Goal: Task Accomplishment & Management: Manage account settings

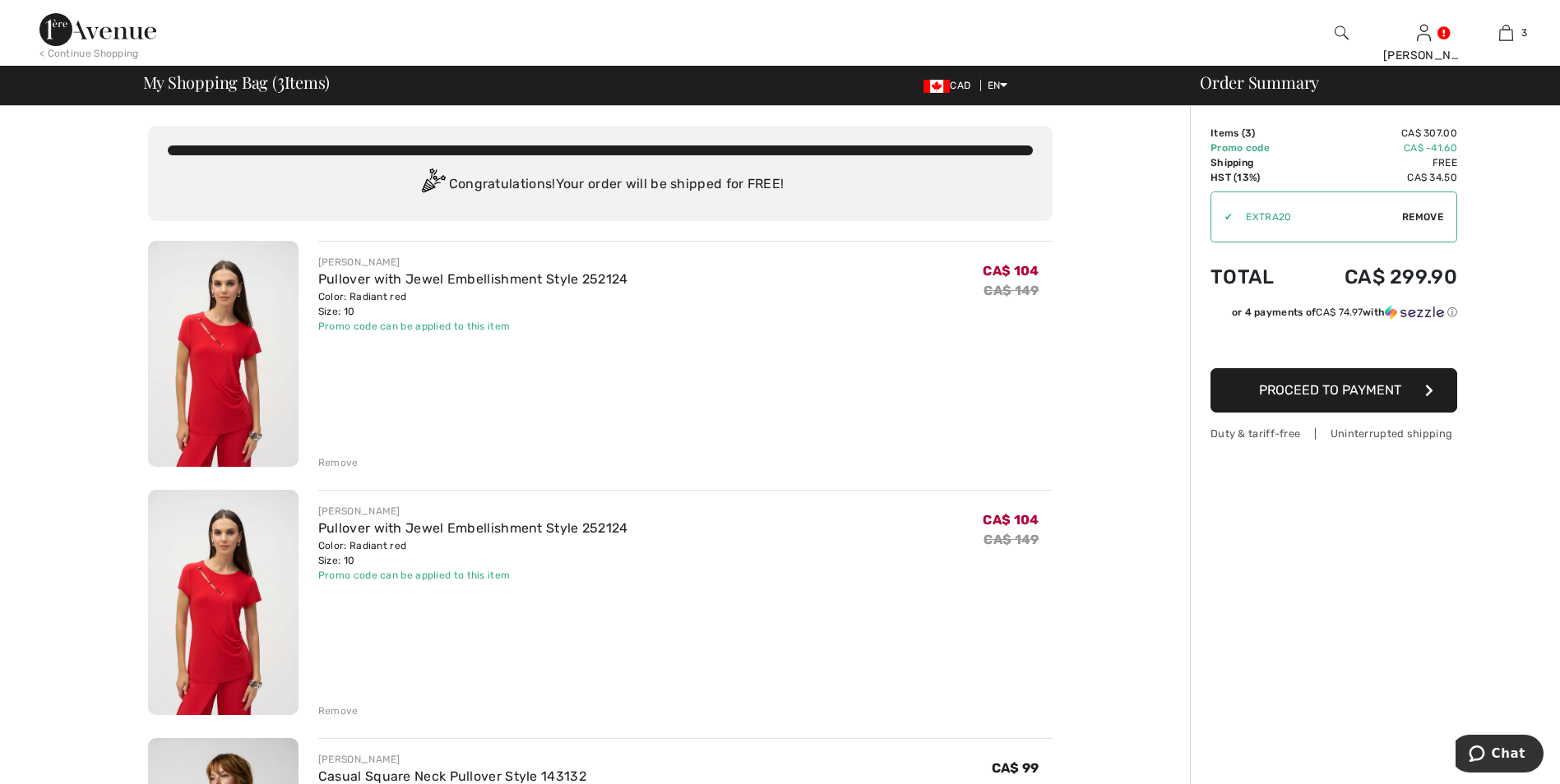
click at [340, 462] on div "Remove" at bounding box center [338, 462] width 41 height 15
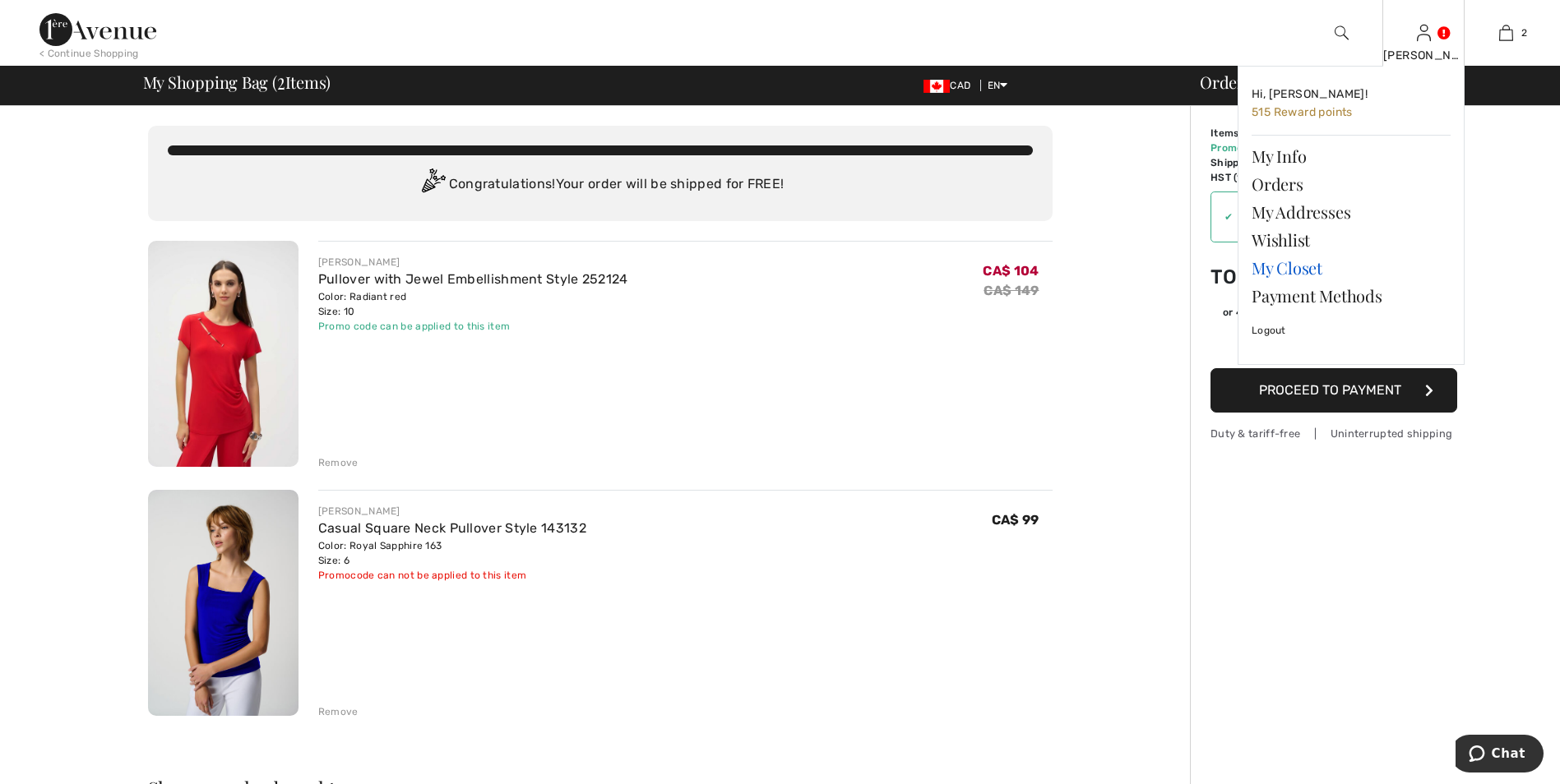
click at [1287, 275] on link "My Closet" at bounding box center [1351, 268] width 199 height 28
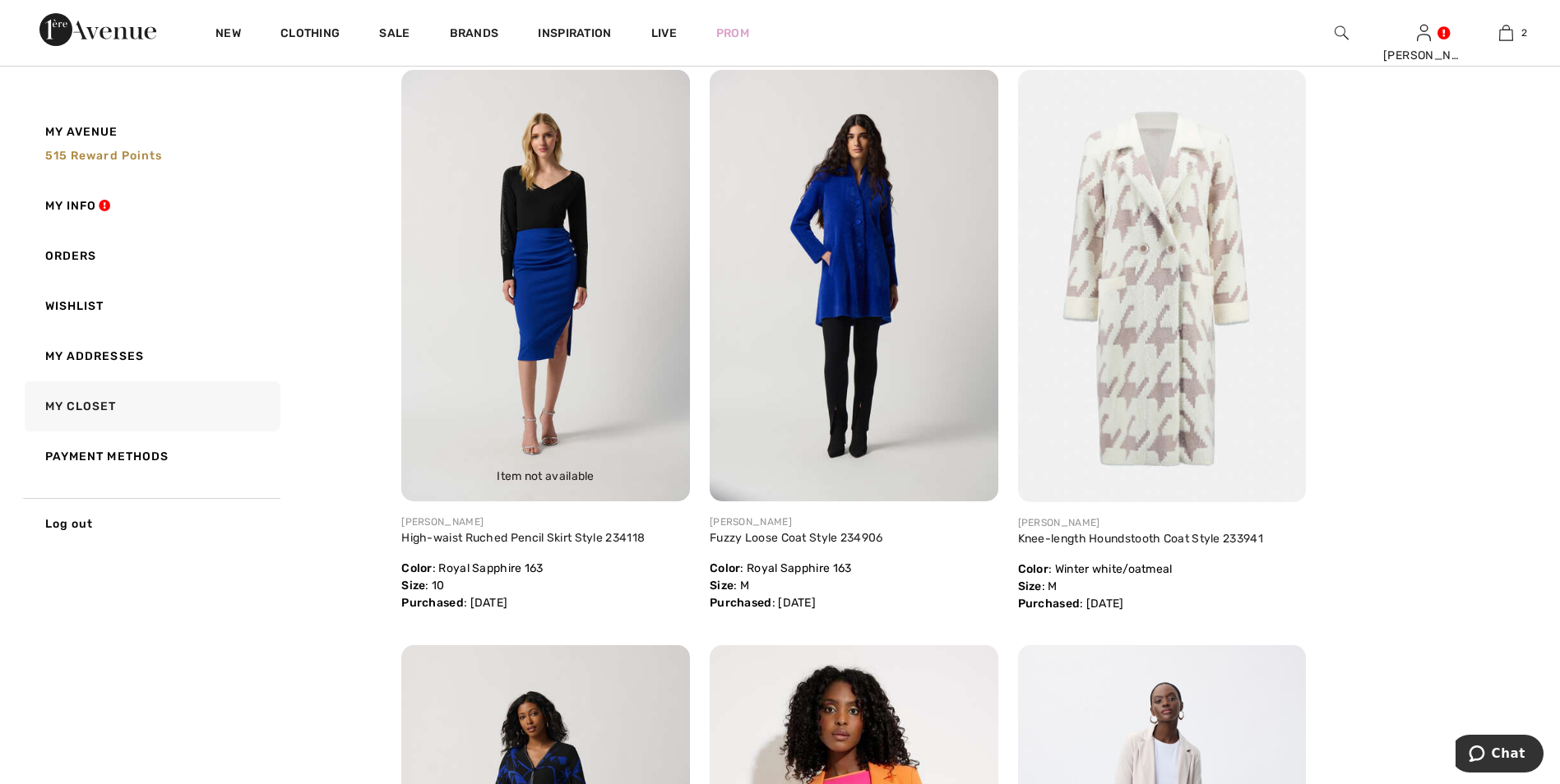
scroll to position [6575, 0]
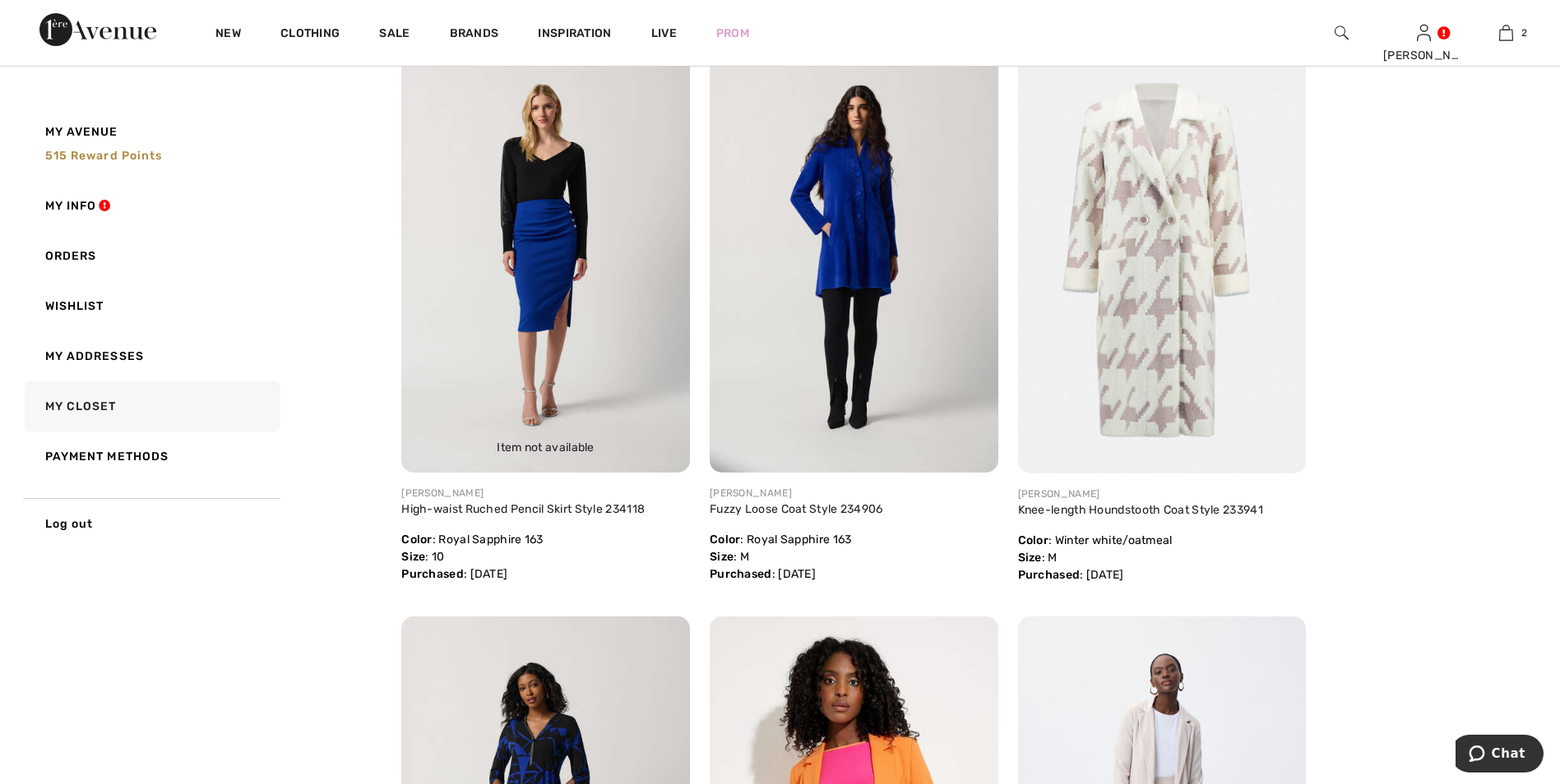
click at [559, 255] on img at bounding box center [546, 256] width 288 height 431
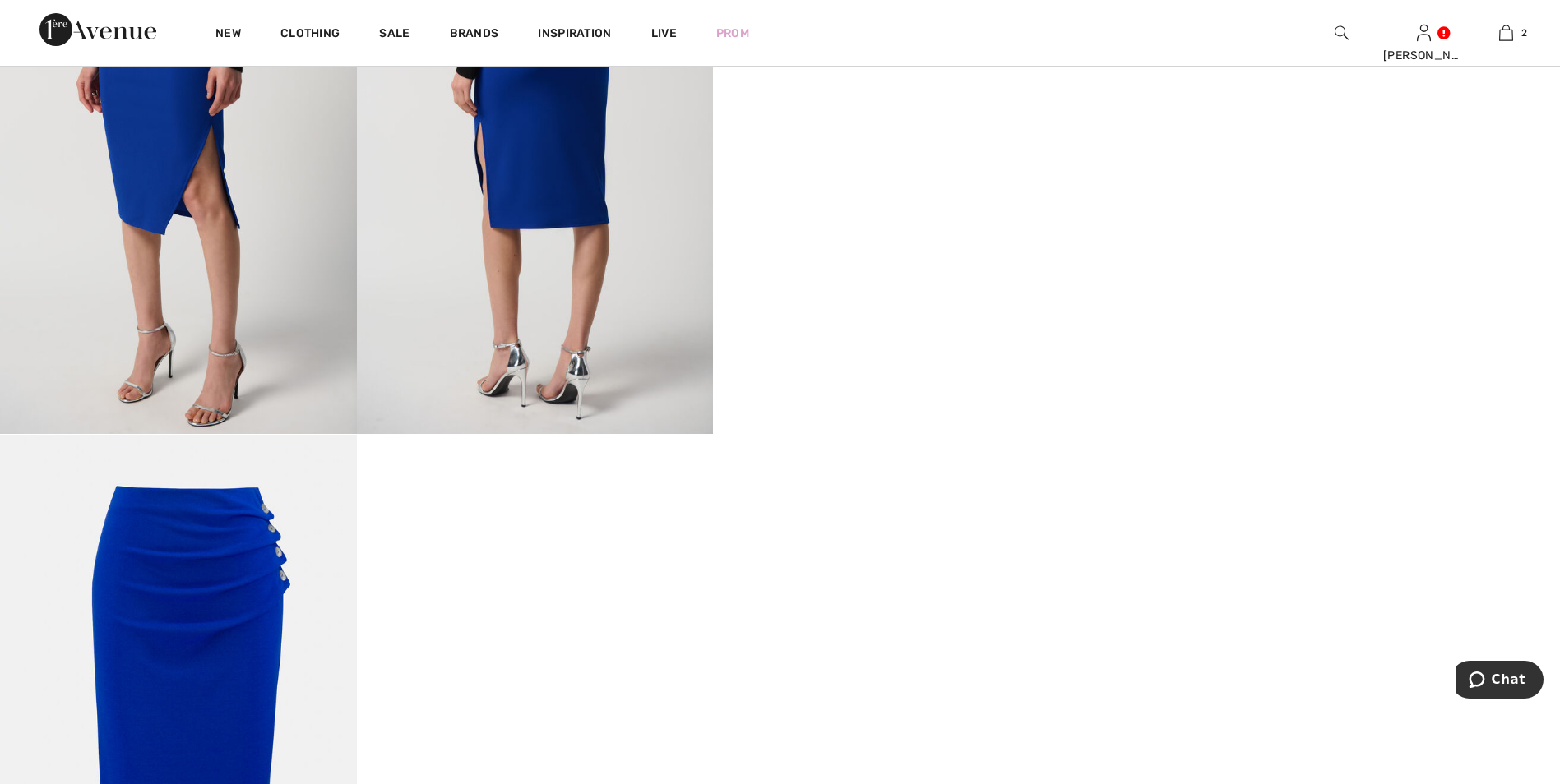
scroll to position [1068, 0]
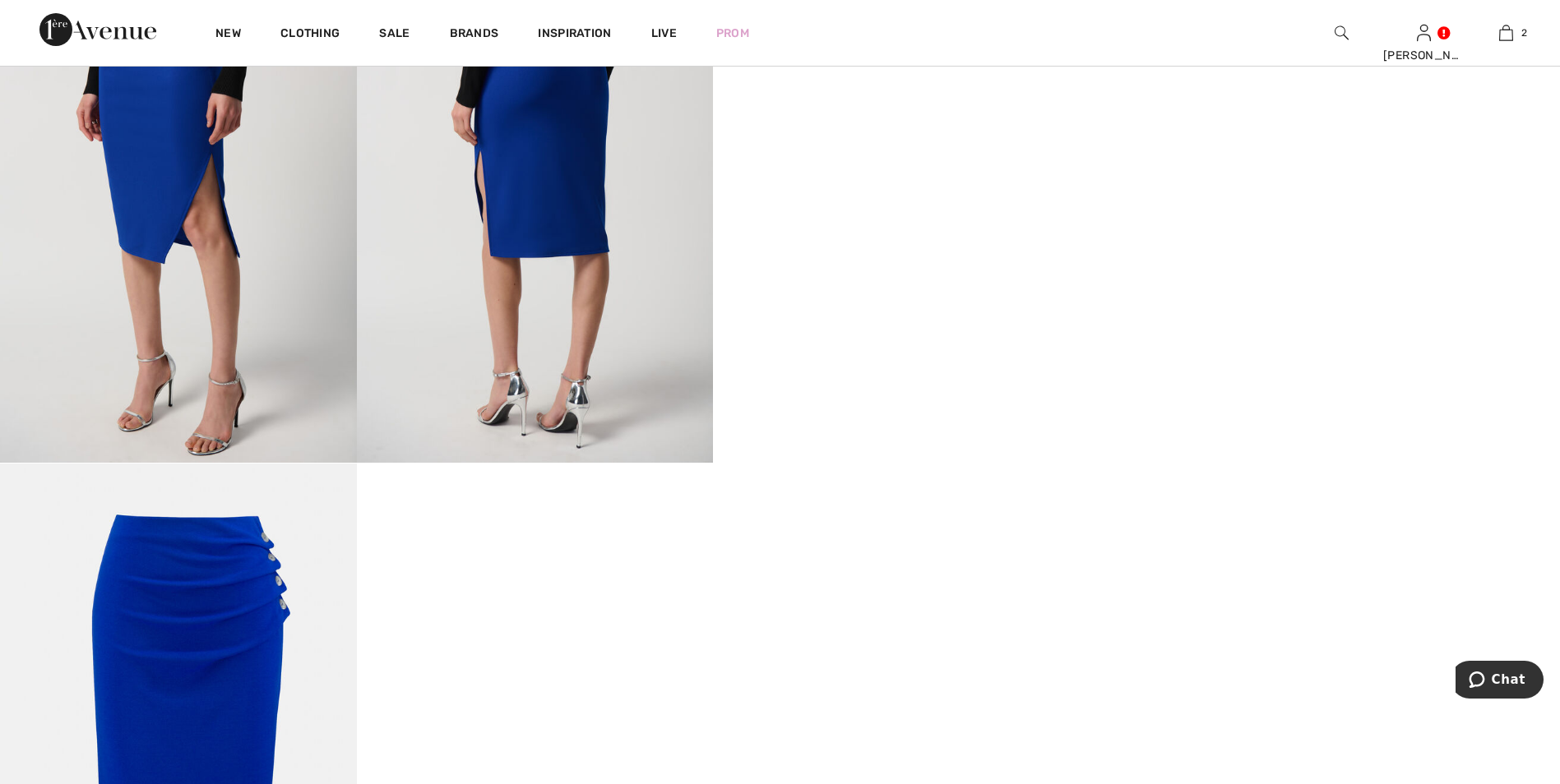
click at [917, 107] on video "Your browser does not support the video tag." at bounding box center [891, 17] width 357 height 178
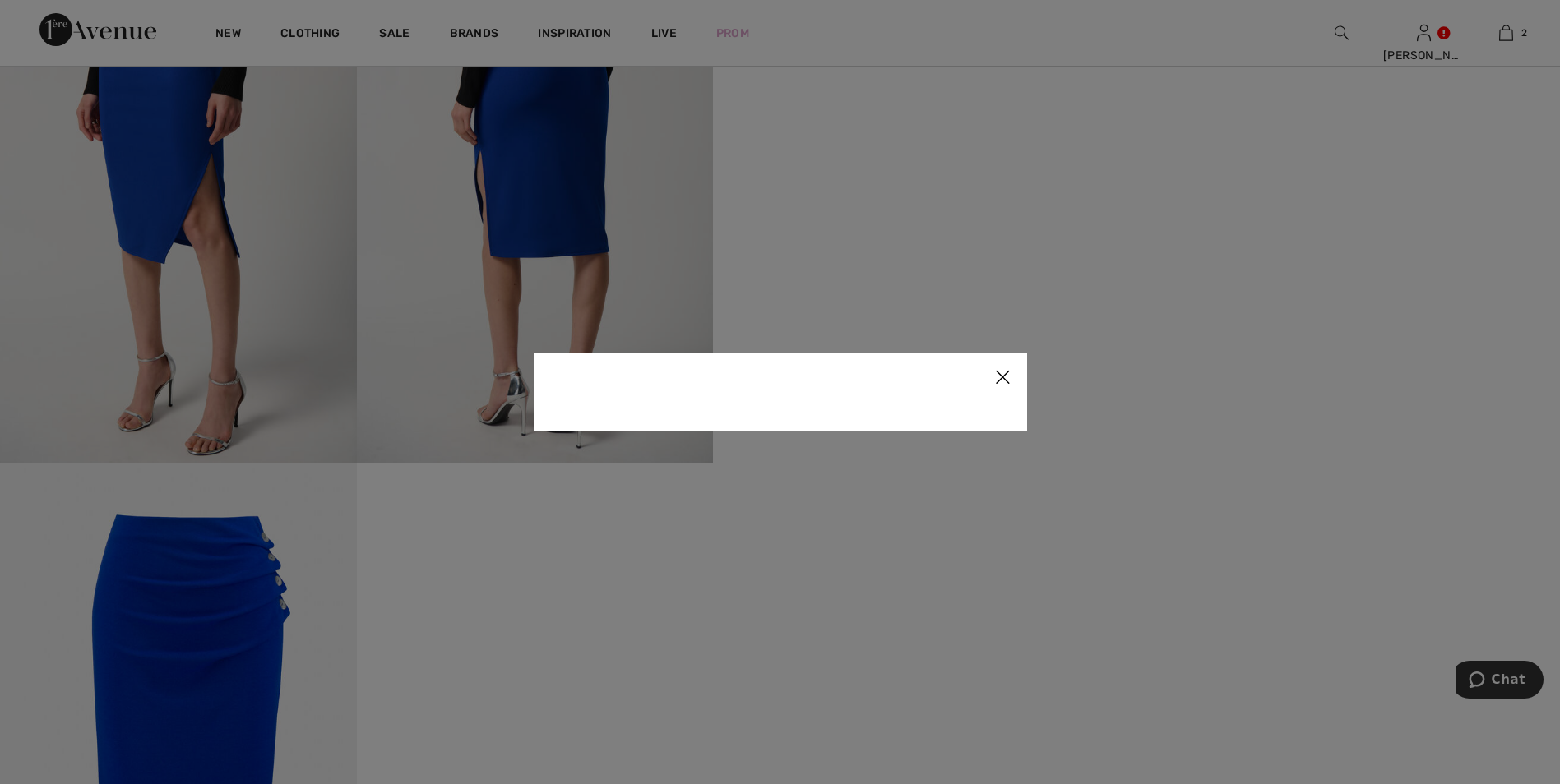
click at [1006, 379] on img at bounding box center [1002, 378] width 50 height 51
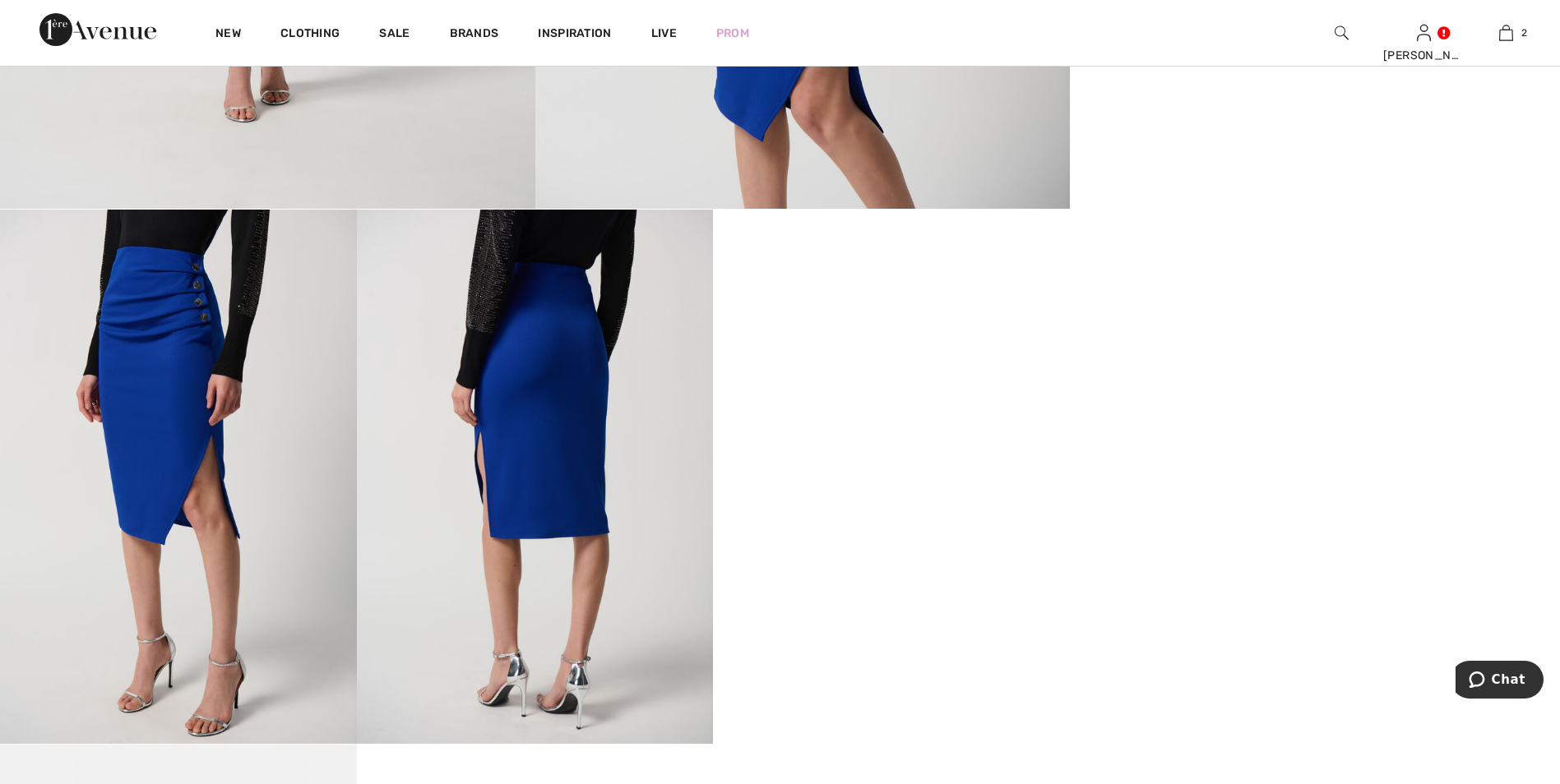
scroll to position [739, 0]
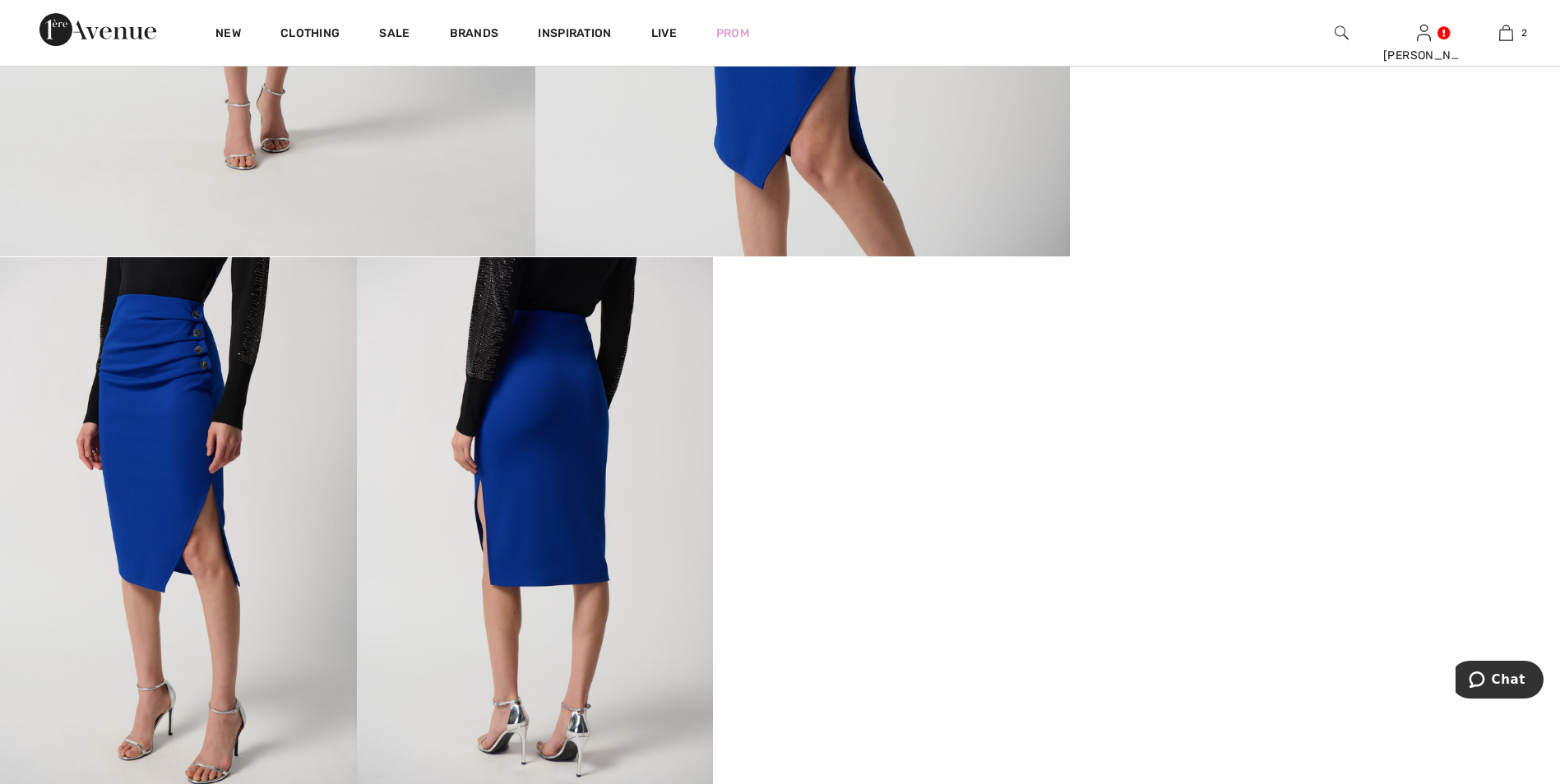
click at [883, 289] on video "Your browser does not support the video tag." at bounding box center [891, 346] width 357 height 178
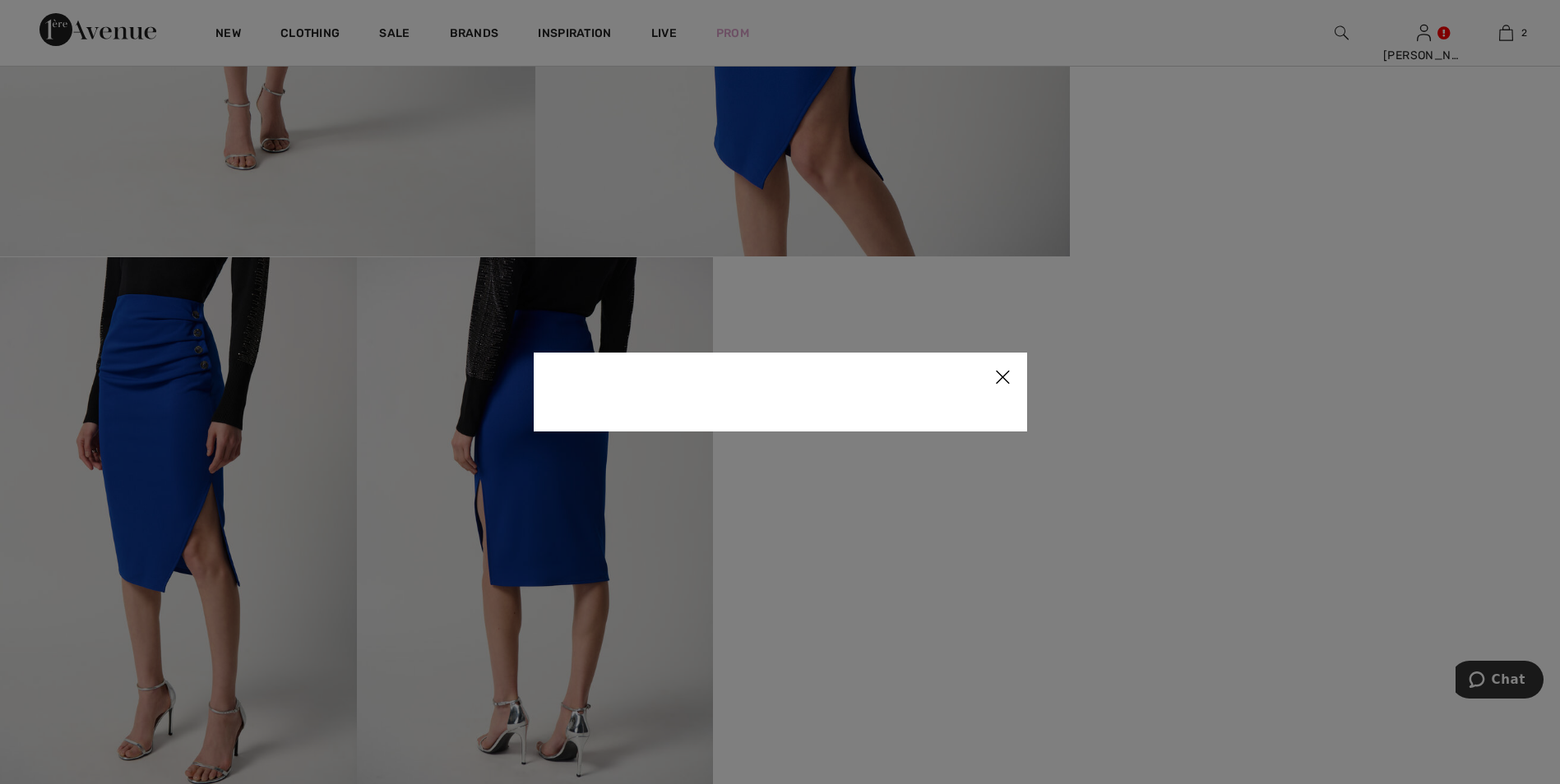
click at [982, 369] on img at bounding box center [1002, 378] width 50 height 51
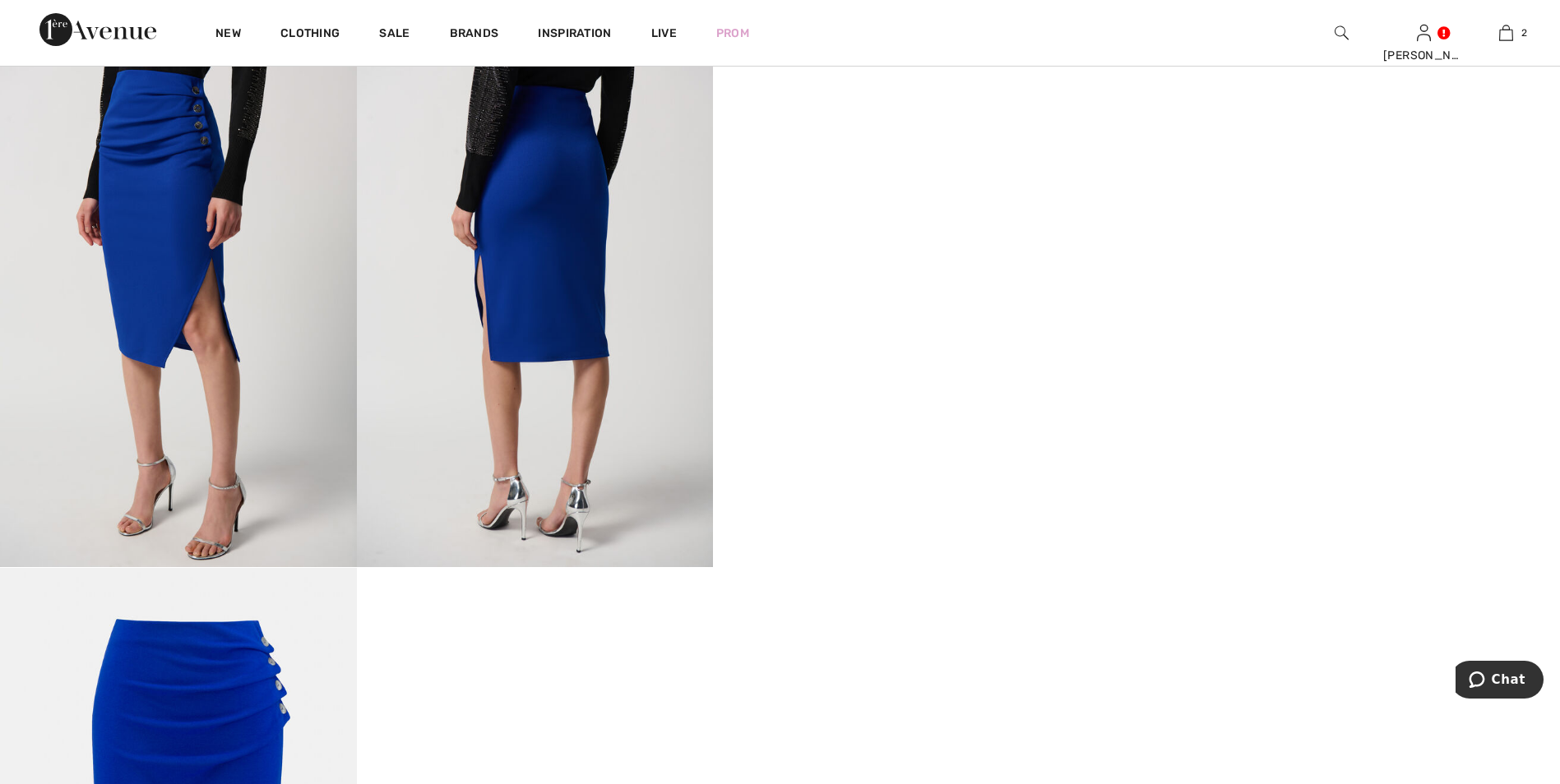
scroll to position [987, 0]
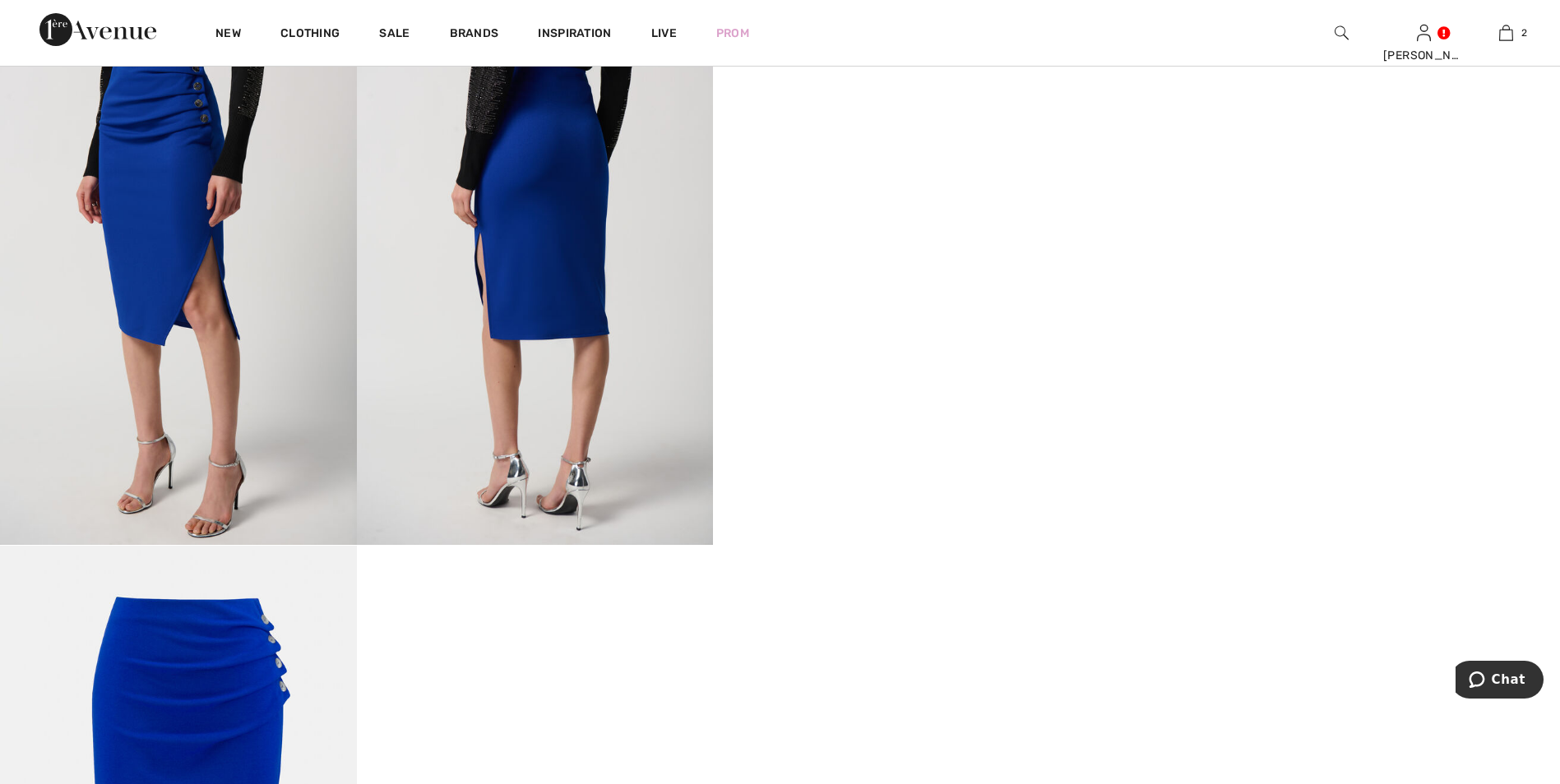
click at [982, 189] on video "Your browser does not support the video tag." at bounding box center [891, 99] width 357 height 178
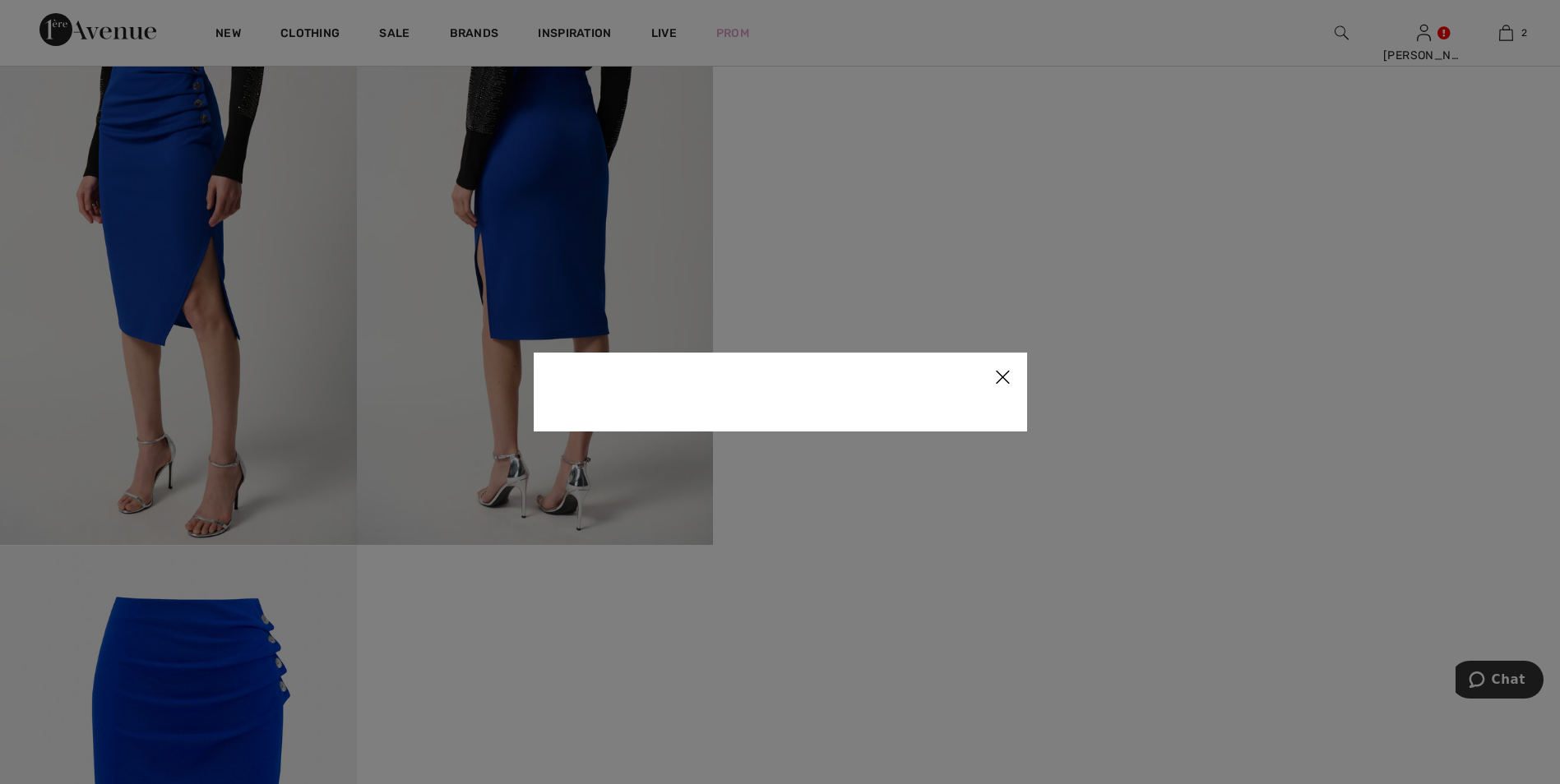
click at [982, 430] on div at bounding box center [780, 392] width 493 height 78
drag, startPoint x: 1201, startPoint y: 345, endPoint x: 1572, endPoint y: 212, distance: 394.1
click at [1206, 343] on div at bounding box center [780, 392] width 1560 height 784
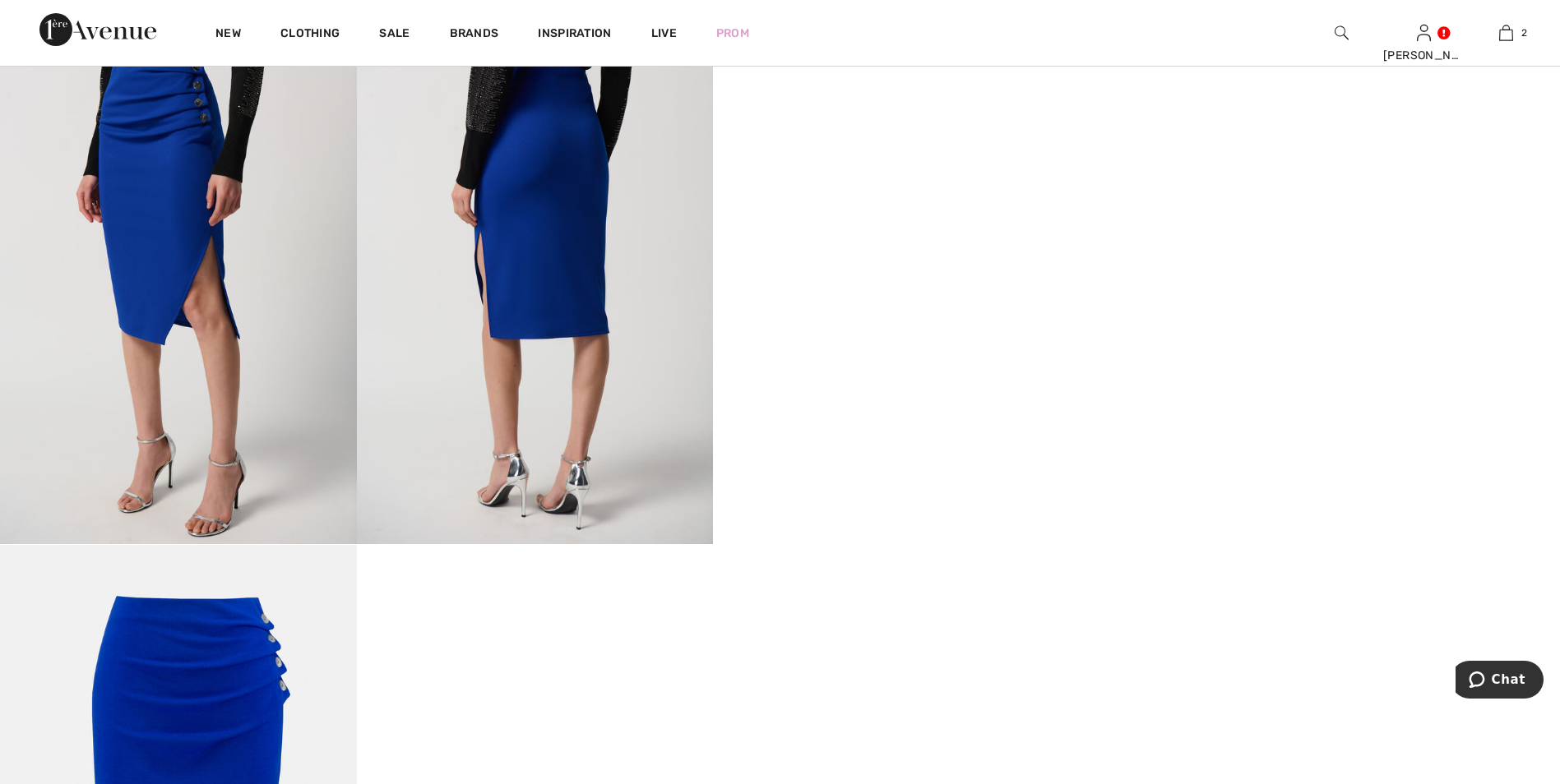
scroll to position [1068, 0]
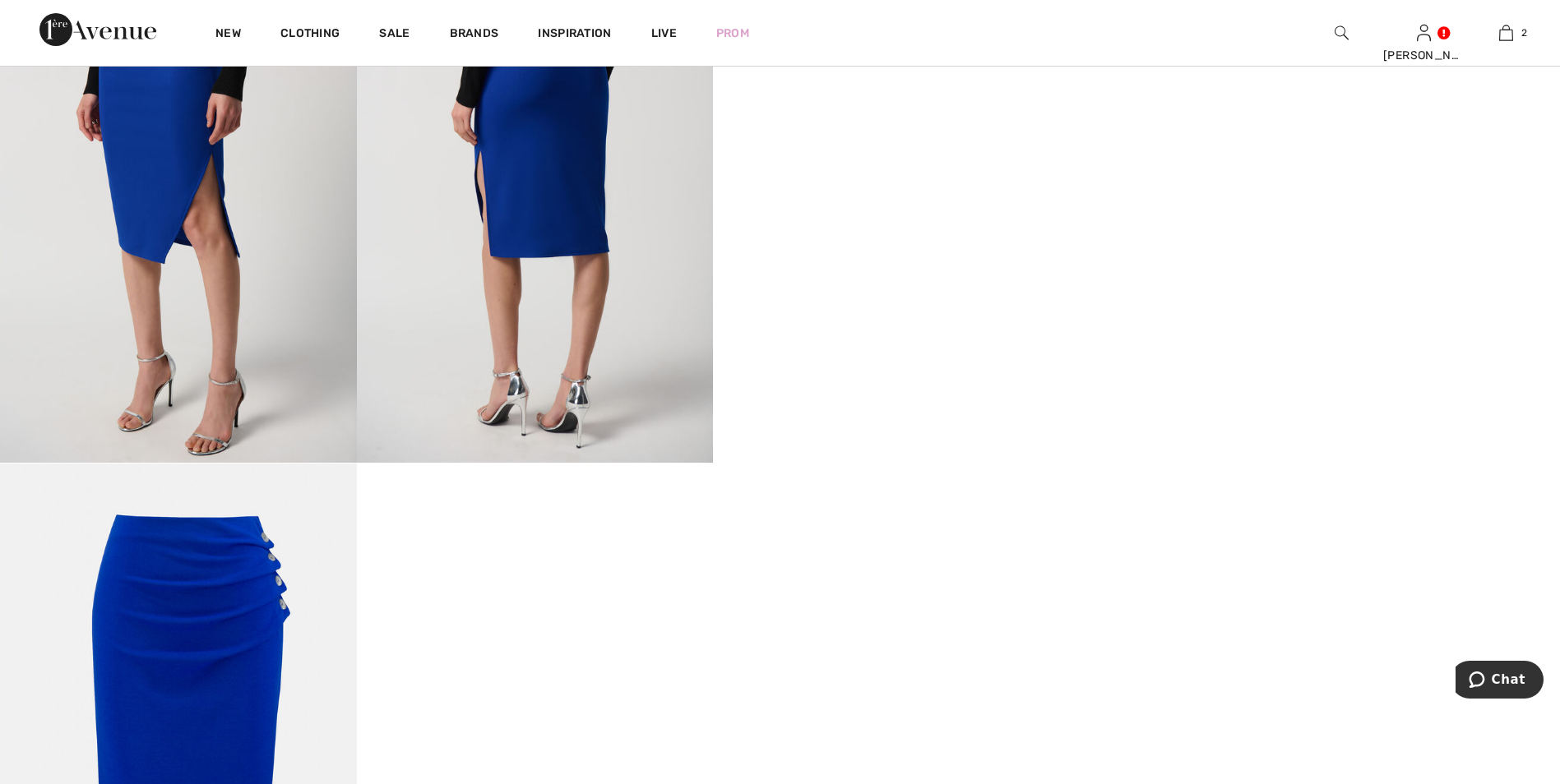
click at [453, 611] on div "Your browser does not support the video tag." at bounding box center [535, 63] width 1070 height 1871
click at [902, 107] on video "Your browser does not support the video tag." at bounding box center [891, 17] width 357 height 178
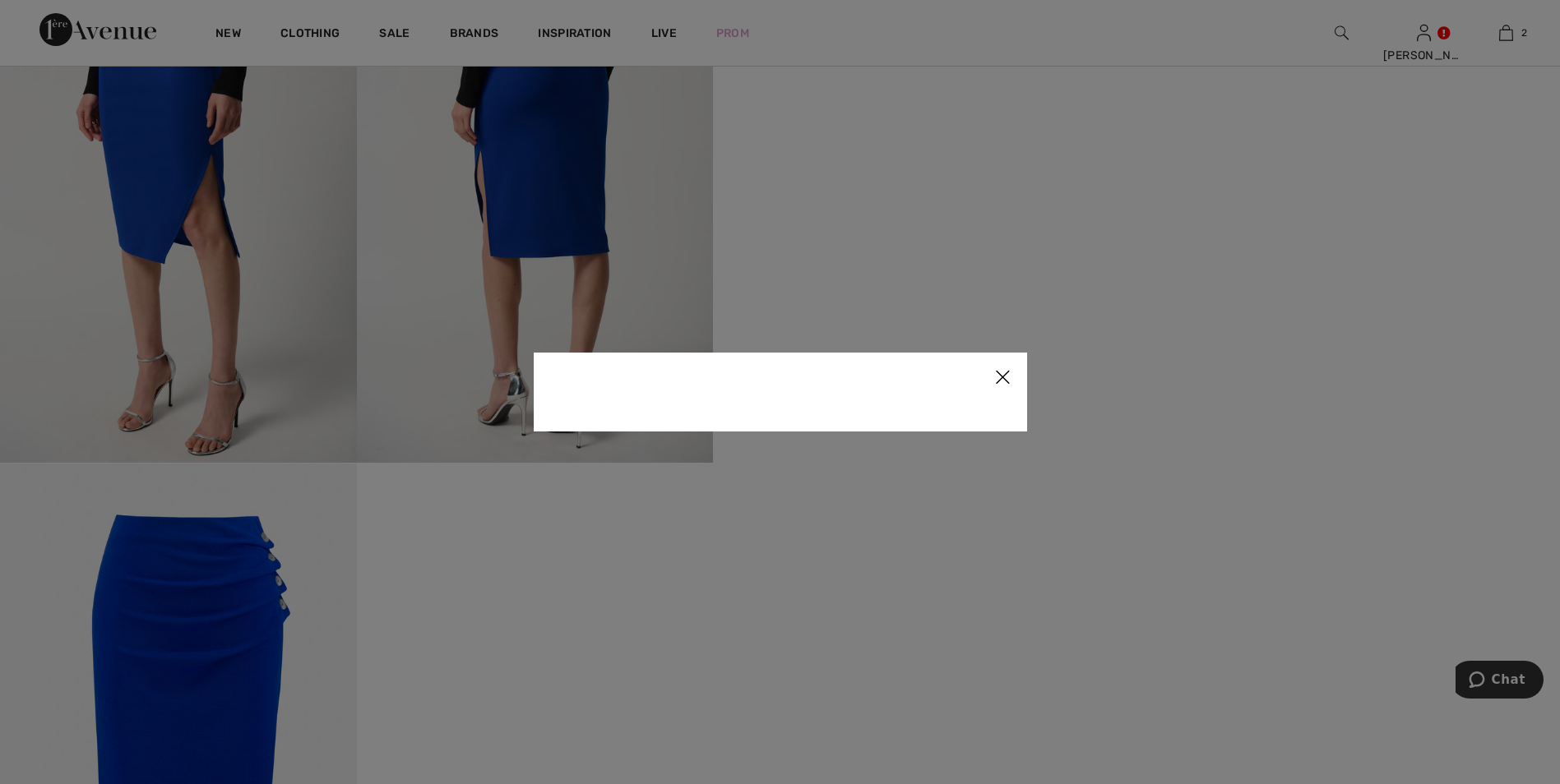
click at [1003, 376] on img at bounding box center [1002, 378] width 50 height 51
